Goal: Information Seeking & Learning: Check status

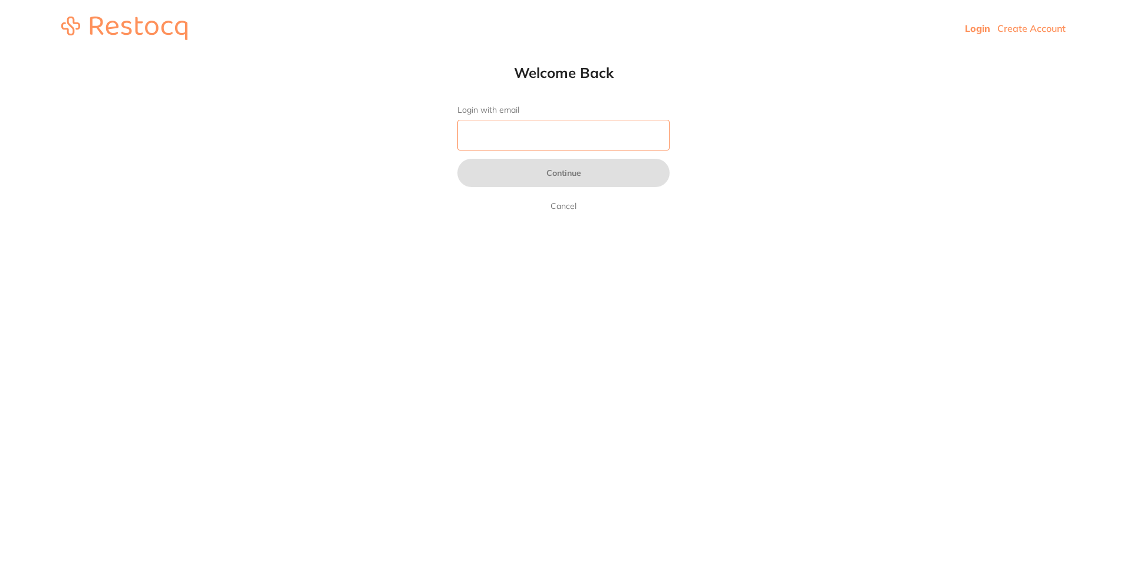
click at [558, 136] on input "Login with email" at bounding box center [564, 135] width 212 height 31
type input "[EMAIL_ADDRESS][DOMAIN_NAME]"
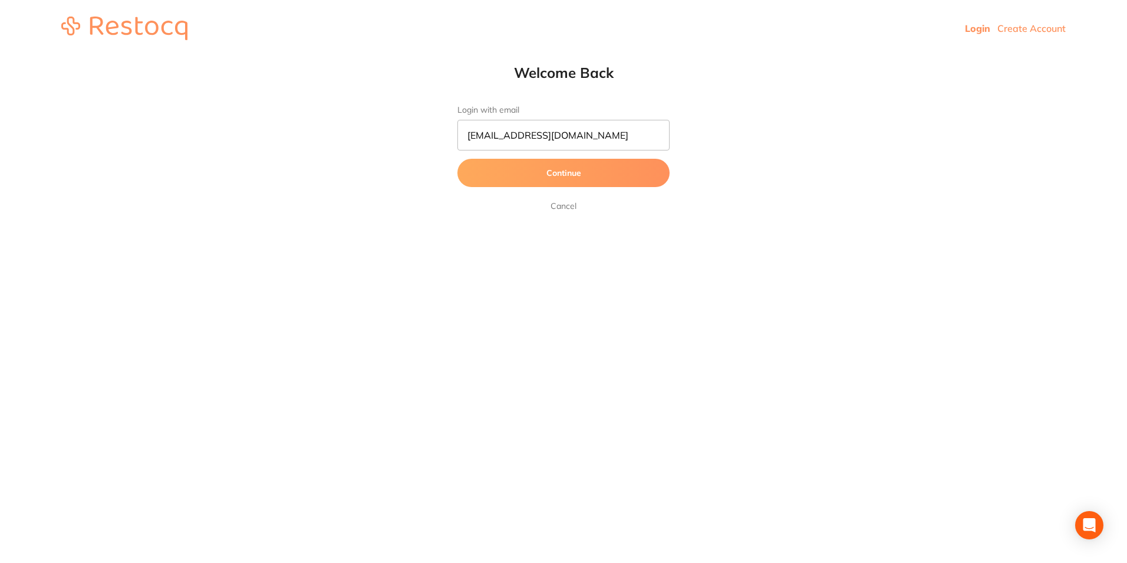
click at [553, 179] on button "Continue" at bounding box center [564, 173] width 212 height 28
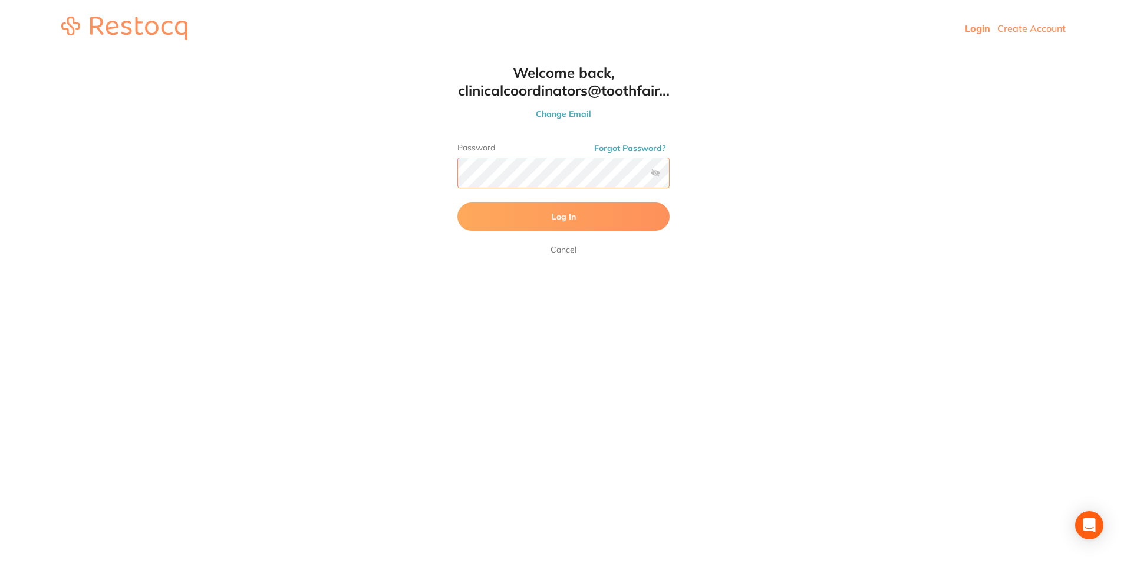
click at [458, 202] on button "Log In" at bounding box center [564, 216] width 212 height 28
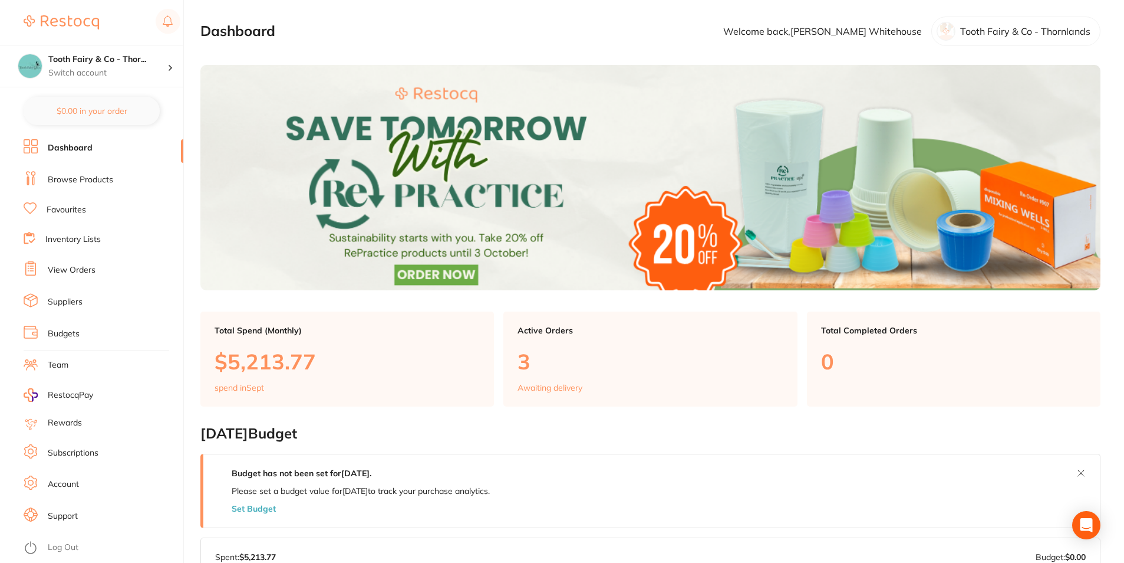
click at [90, 271] on link "View Orders" at bounding box center [72, 270] width 48 height 12
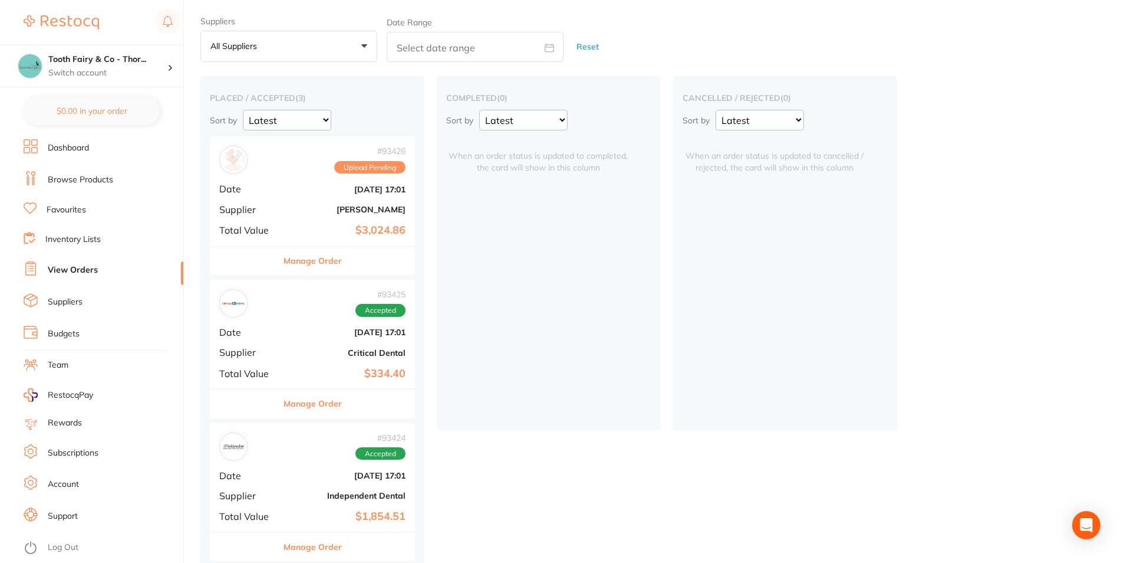
scroll to position [44, 0]
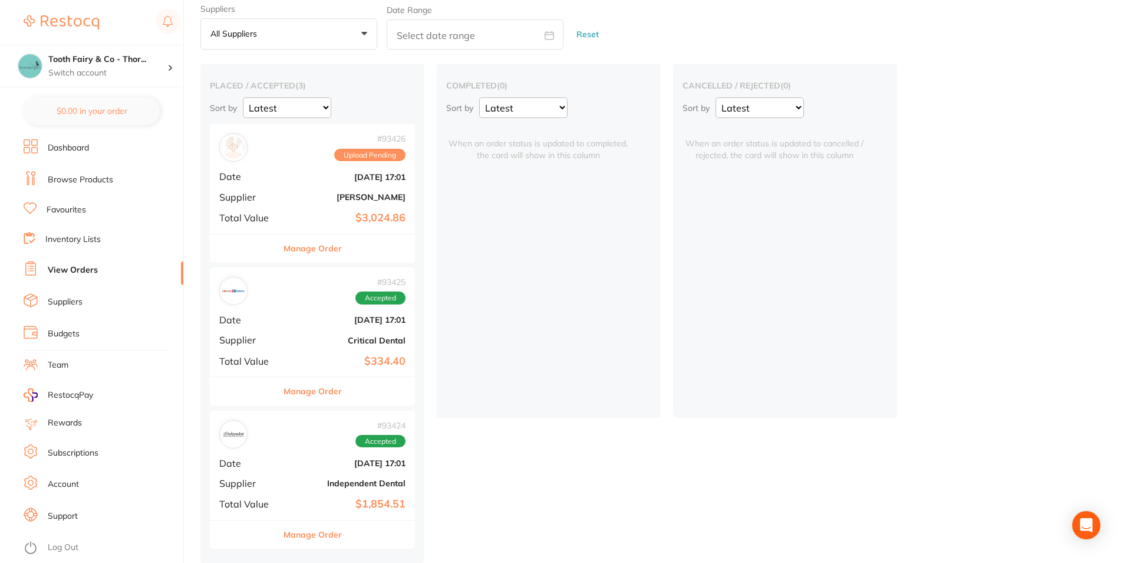
click at [242, 435] on img at bounding box center [233, 434] width 22 height 22
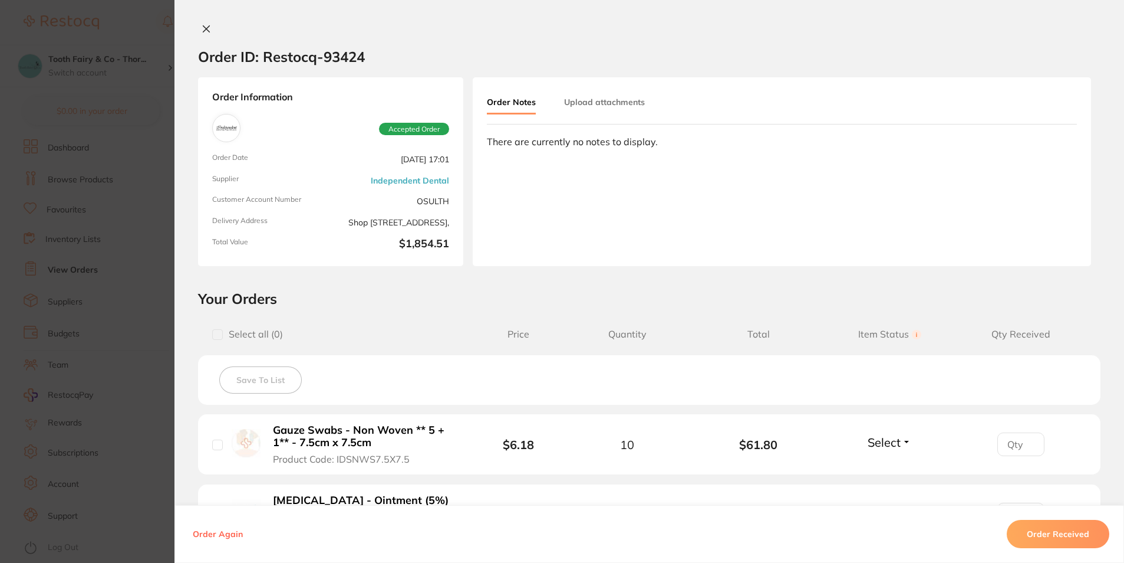
click at [203, 30] on icon at bounding box center [206, 29] width 6 height 6
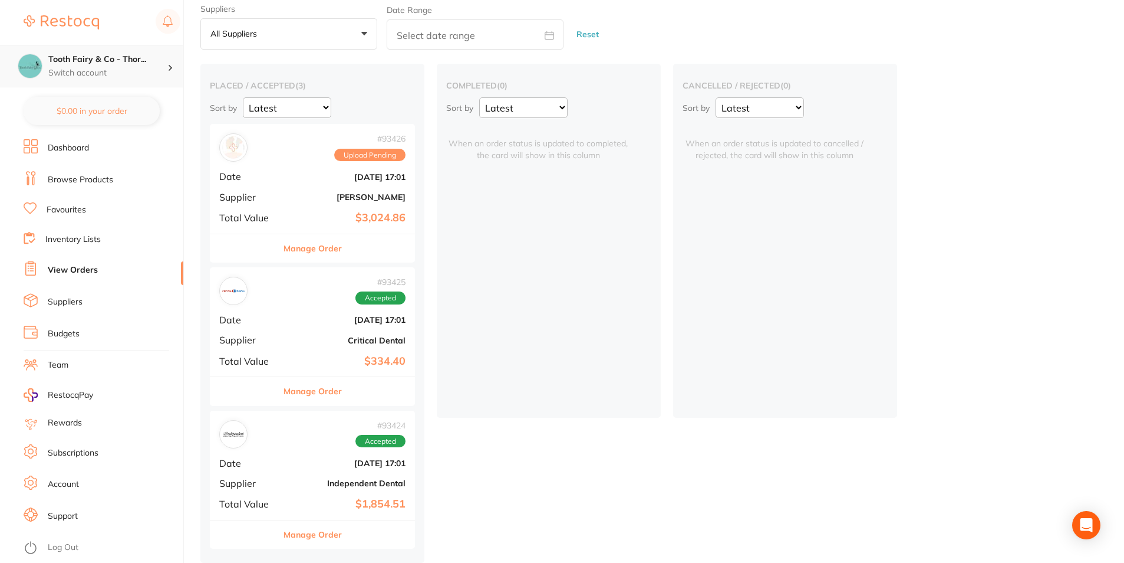
click at [132, 58] on h4 "Tooth Fairy & Co - Thor..." at bounding box center [107, 60] width 119 height 12
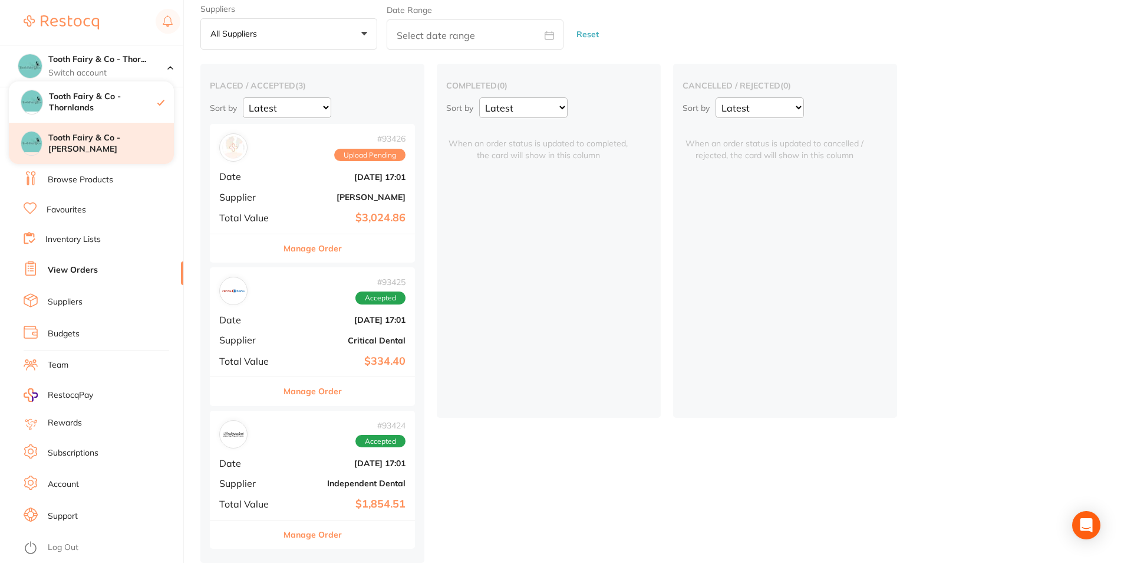
click at [139, 140] on h4 "Tooth Fairy & Co - [PERSON_NAME]" at bounding box center [111, 143] width 126 height 23
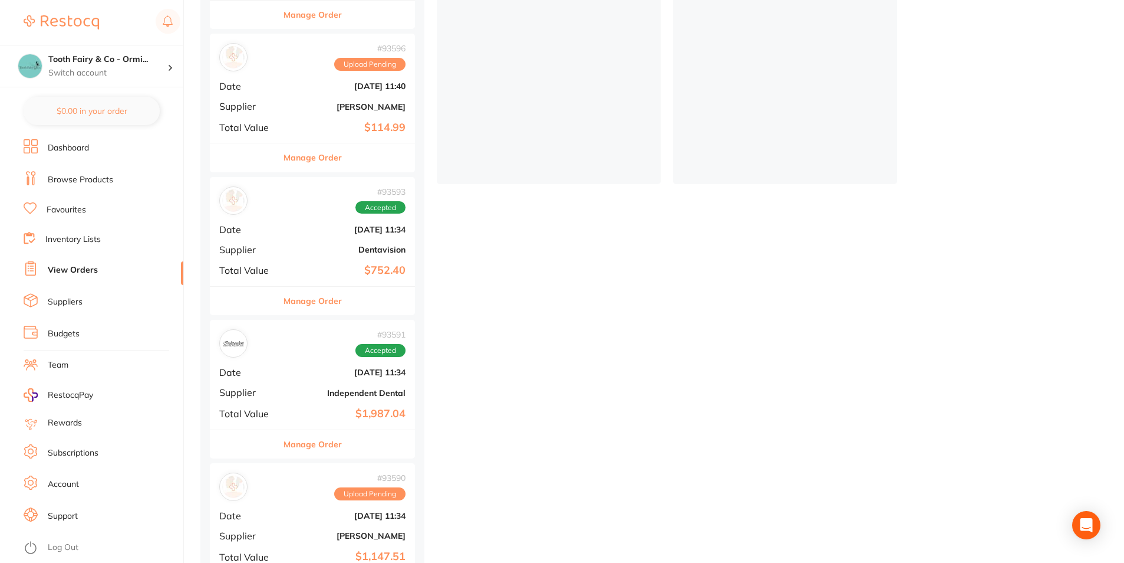
scroll to position [295, 0]
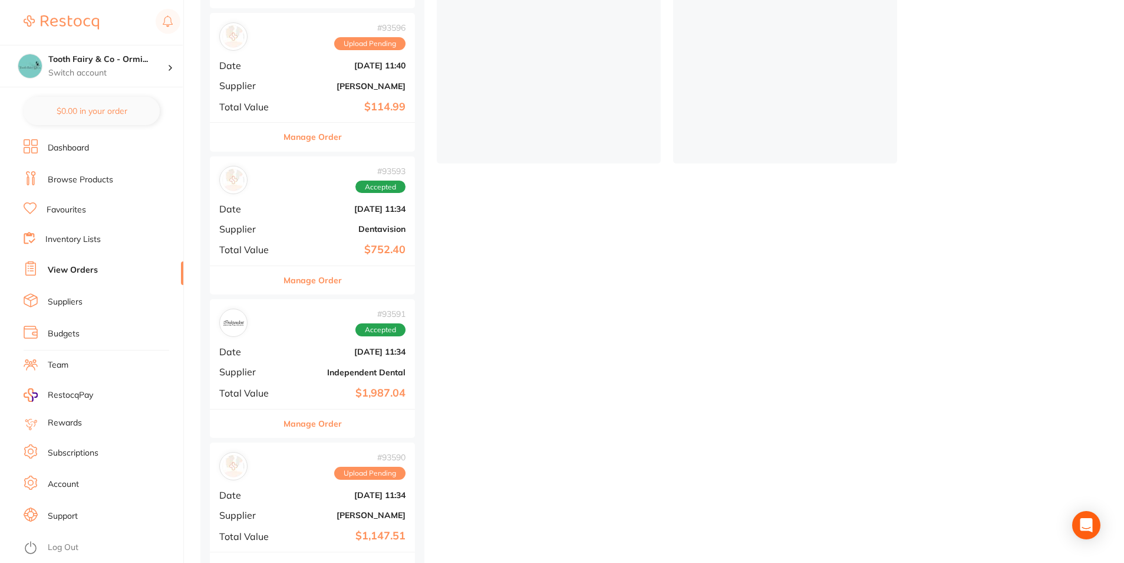
click at [300, 354] on b "[DATE] 11:34" at bounding box center [347, 351] width 118 height 9
